Goal: Leave review/rating: Leave review/rating

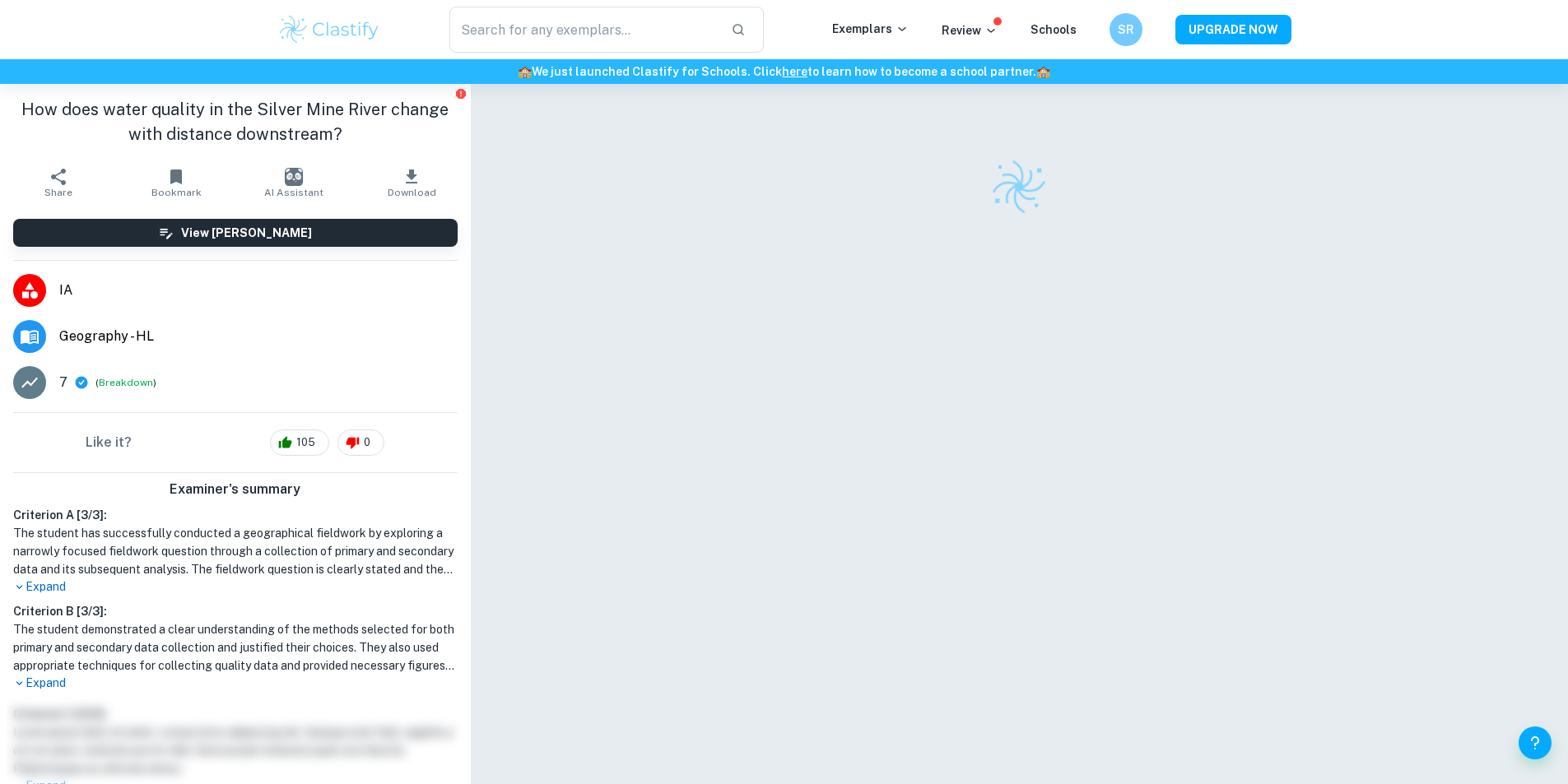
checkbox input "true"
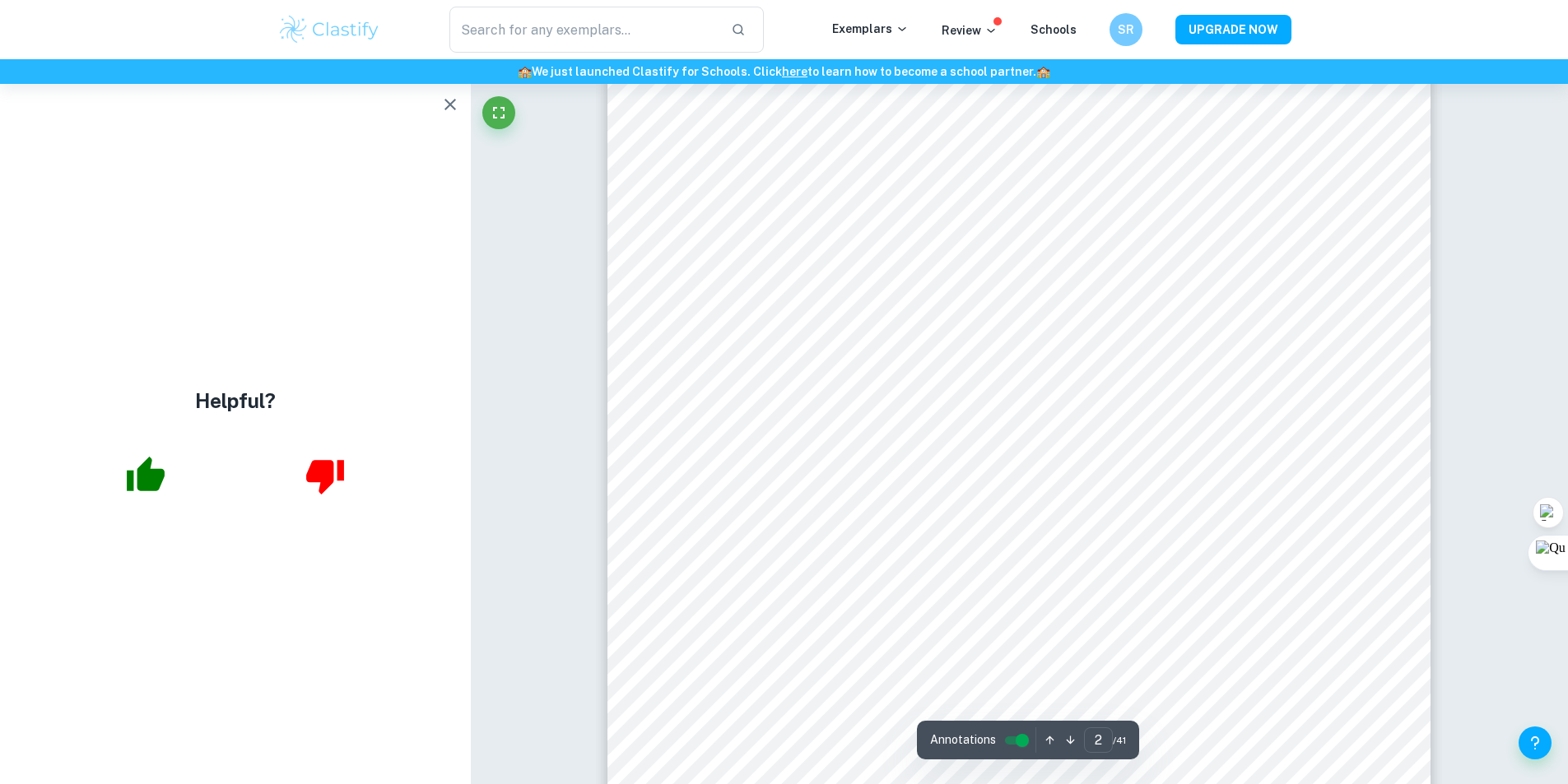
scroll to position [1481, 0]
click at [453, 102] on icon "button" at bounding box center [451, 105] width 12 height 12
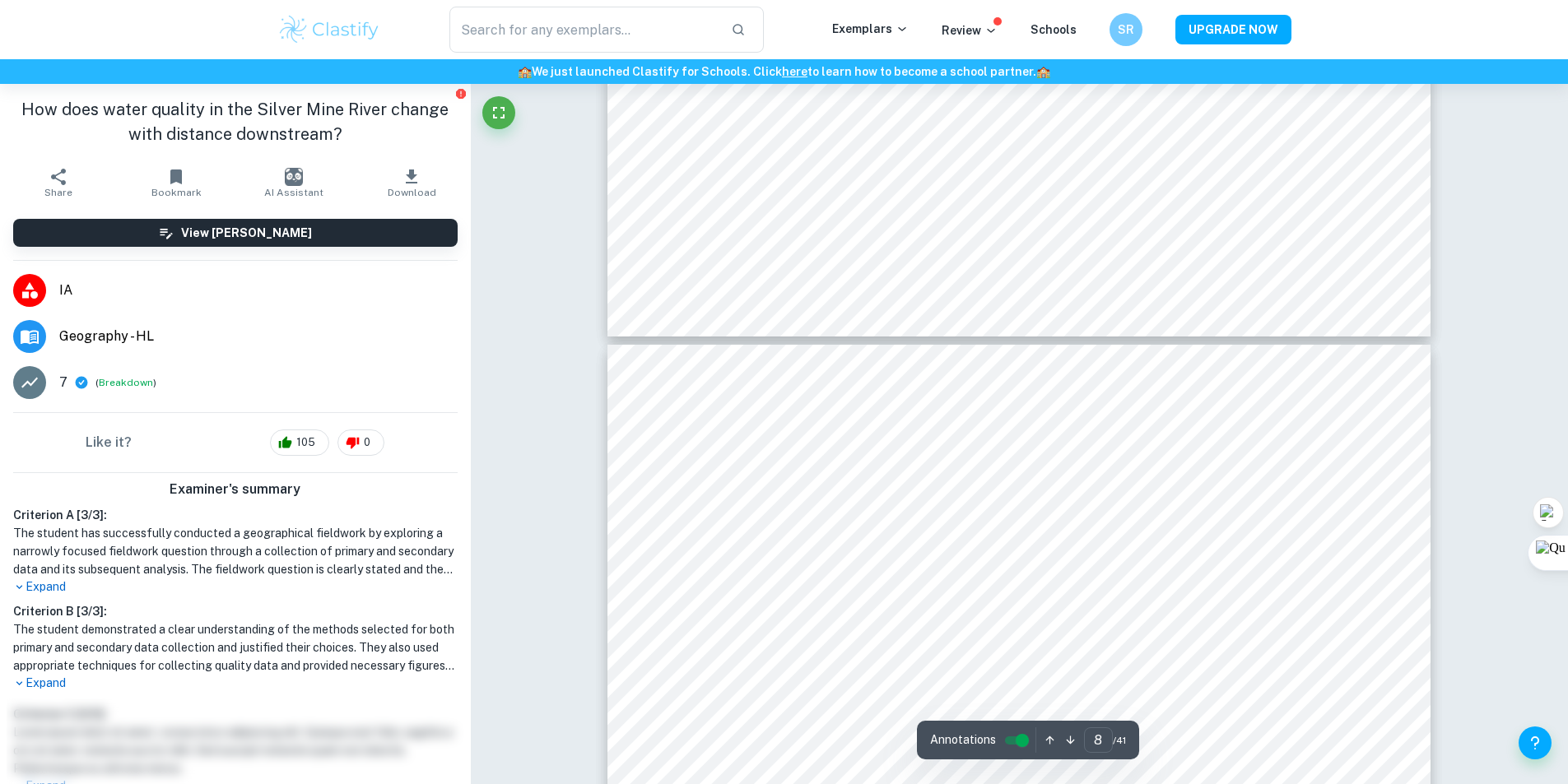
scroll to position [6665, 0]
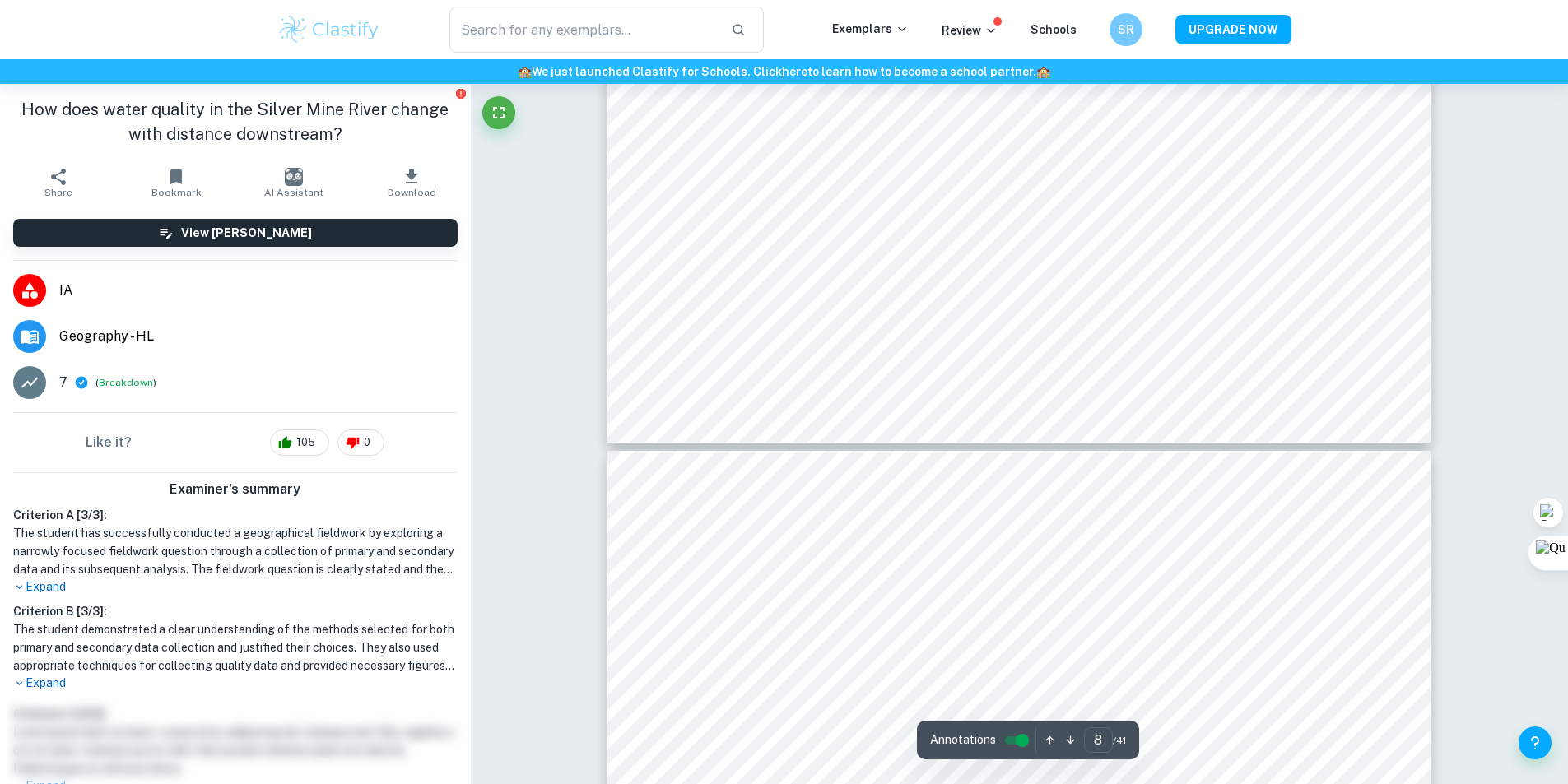
type input "7"
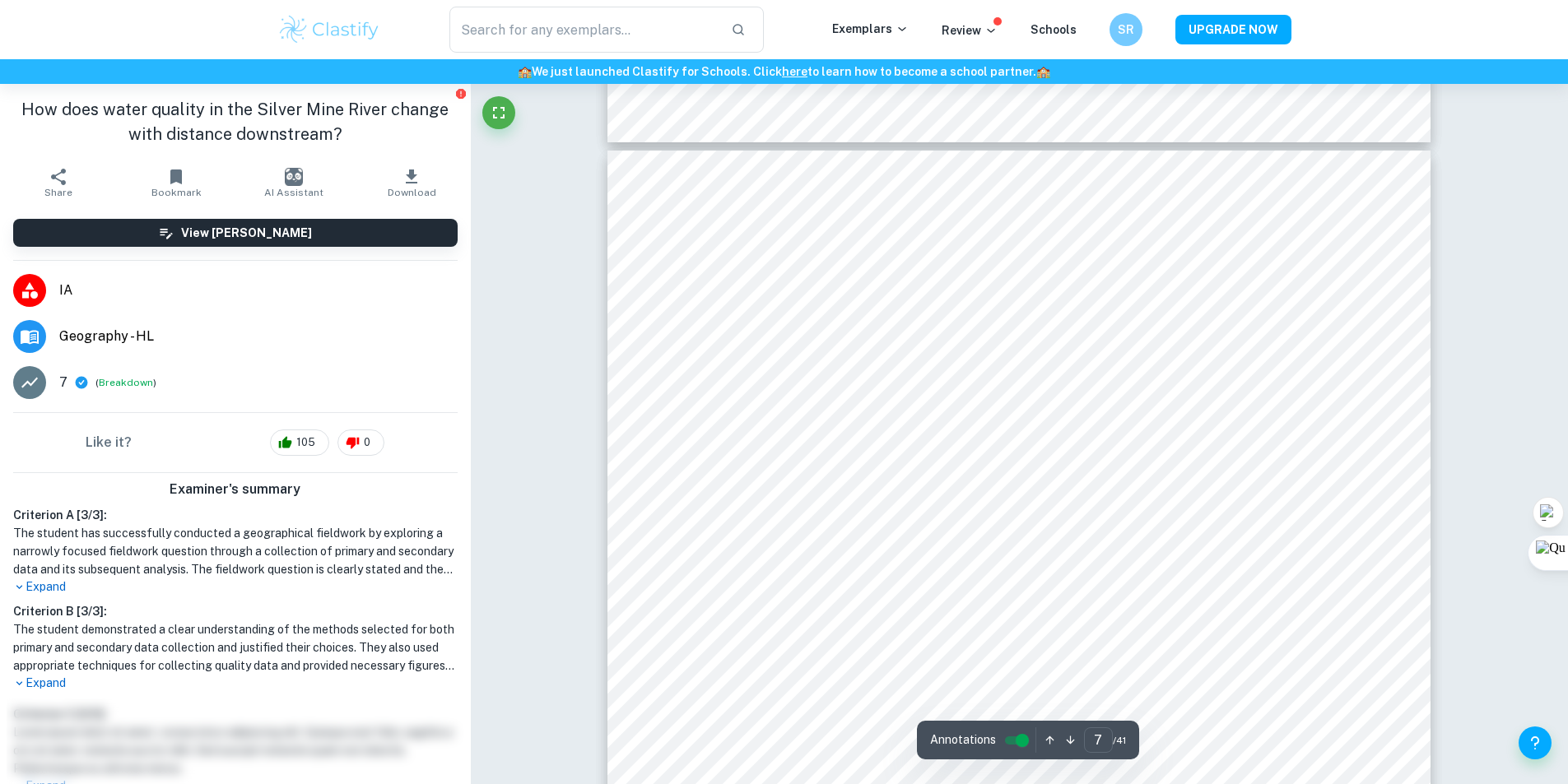
scroll to position [5760, 0]
